Goal: Find specific page/section: Find specific page/section

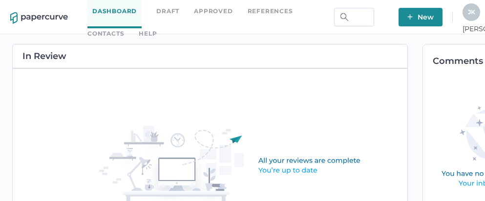
click at [124, 28] on link "Contacts" at bounding box center [105, 33] width 37 height 11
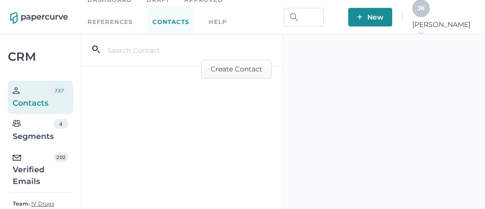
click at [39, 177] on div "Verified Emails" at bounding box center [33, 169] width 41 height 35
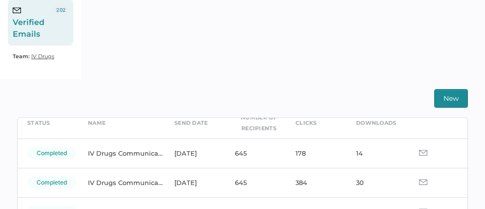
scroll to position [52, 0]
